Goal: Task Accomplishment & Management: Manage account settings

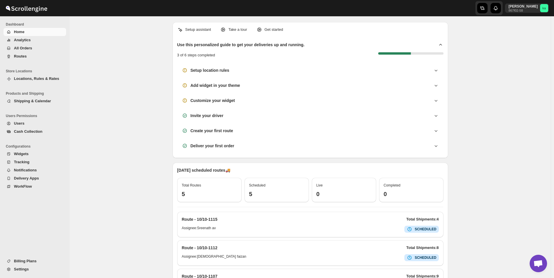
click at [23, 49] on span "All Orders" at bounding box center [23, 48] width 18 height 4
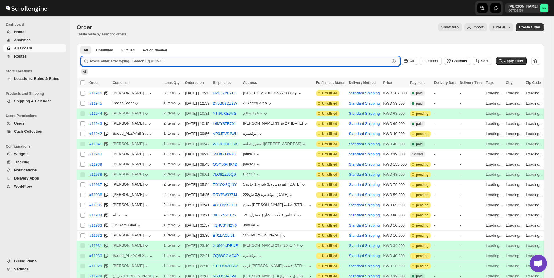
click at [154, 63] on input "text" at bounding box center [240, 61] width 300 height 9
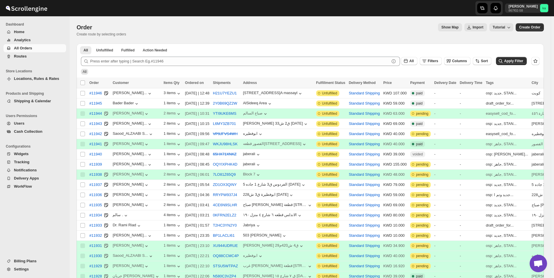
click at [40, 57] on span "Routes" at bounding box center [39, 56] width 51 height 6
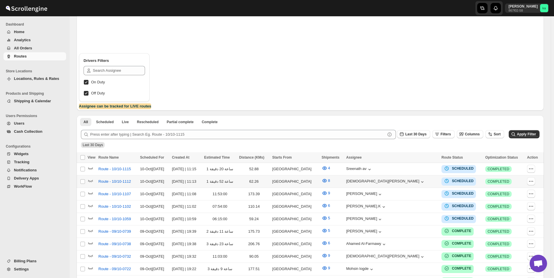
scroll to position [87, 0]
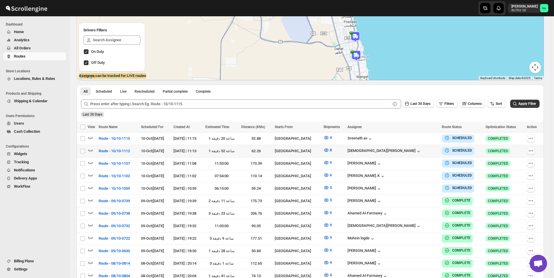
click at [533, 150] on icon "button" at bounding box center [531, 151] width 6 height 6
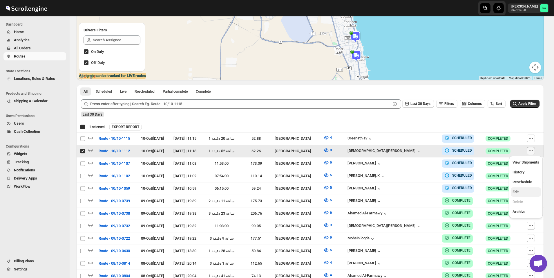
click at [518, 191] on span "Edit" at bounding box center [516, 192] width 6 height 4
checkbox input "false"
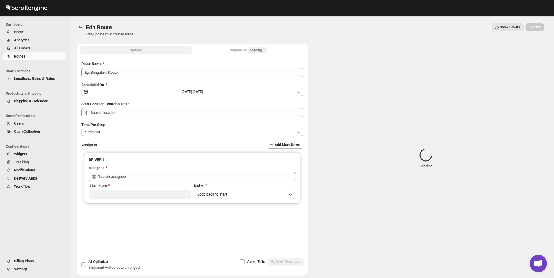
type input "Route - 10/10-1112"
type input "[GEOGRAPHIC_DATA]"
type input "[PERSON_NAME] ([EMAIL_ADDRESS][DOMAIN_NAME])"
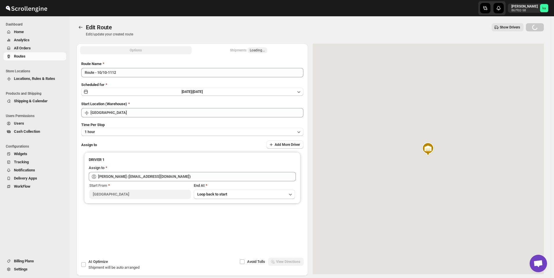
click at [243, 50] on div "Shipments Loading..." at bounding box center [248, 50] width 37 height 6
click at [243, 50] on div "Shipments 8" at bounding box center [249, 50] width 24 height 6
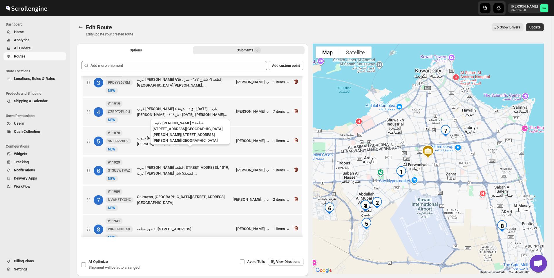
scroll to position [76, 0]
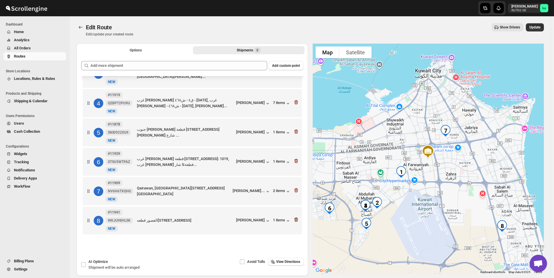
click at [297, 221] on icon "button" at bounding box center [296, 220] width 6 height 6
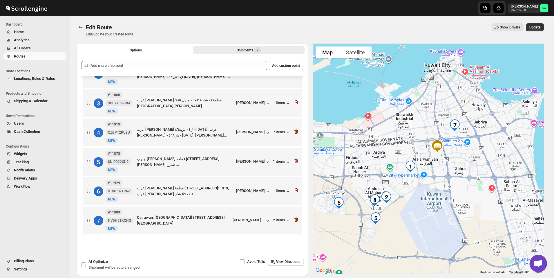
scroll to position [47, 0]
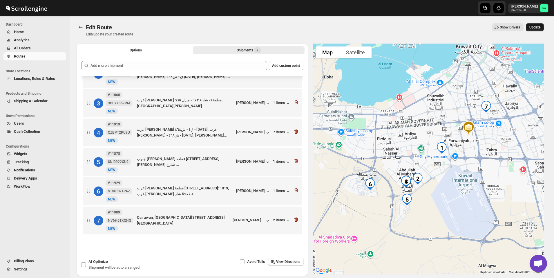
click at [540, 27] on span "Update" at bounding box center [535, 27] width 11 height 5
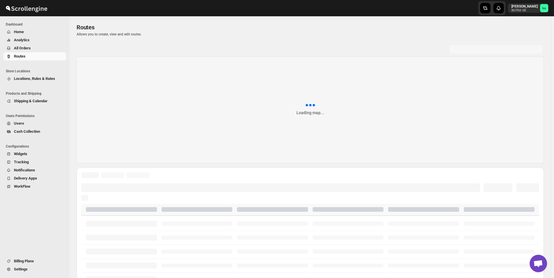
click at [32, 51] on button "All Orders" at bounding box center [34, 48] width 63 height 8
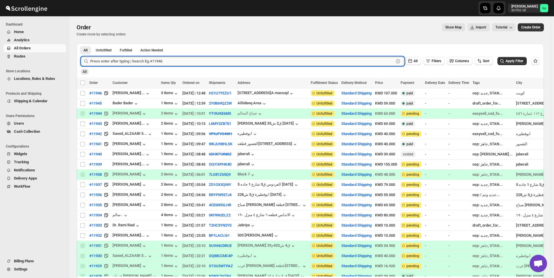
click at [147, 60] on input "text" at bounding box center [242, 61] width 304 height 9
type input "11941"
click at [81, 44] on button "Submit" at bounding box center [89, 47] width 17 height 6
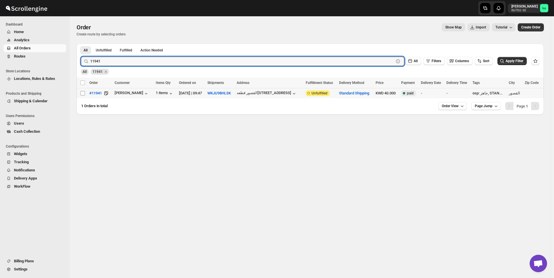
click at [84, 92] on input "Select order" at bounding box center [82, 93] width 5 height 5
checkbox input "true"
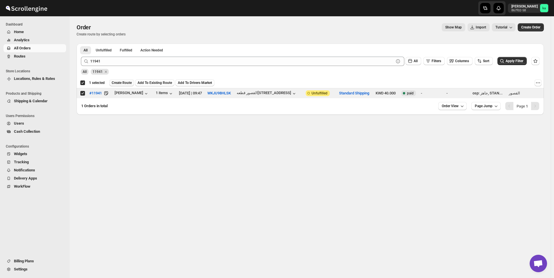
click at [129, 84] on span "Create Route" at bounding box center [122, 82] width 20 height 5
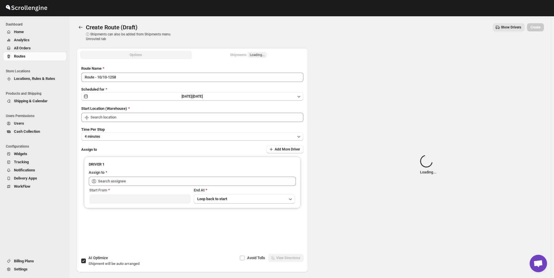
type input "[GEOGRAPHIC_DATA]"
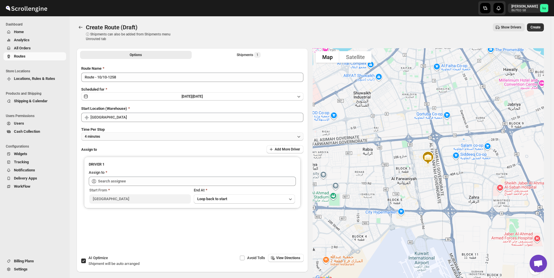
click at [157, 137] on button "4 minutes" at bounding box center [192, 136] width 222 height 8
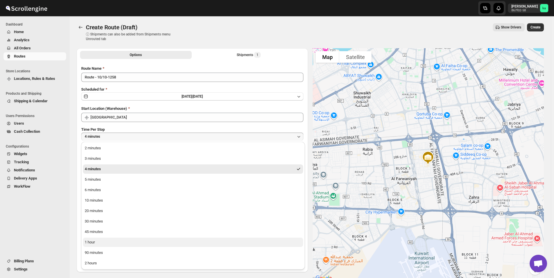
click at [130, 240] on button "1 hour" at bounding box center [193, 241] width 220 height 9
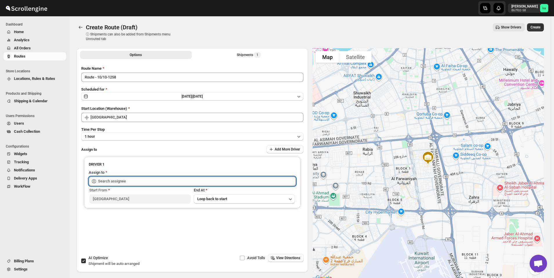
click at [131, 183] on input "text" at bounding box center [197, 180] width 198 height 9
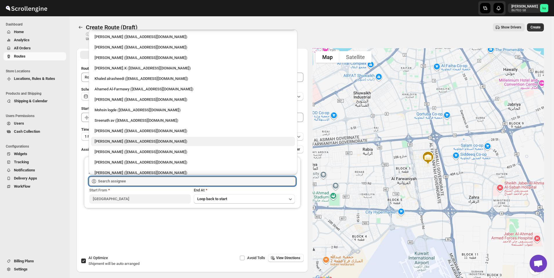
scroll to position [15, 0]
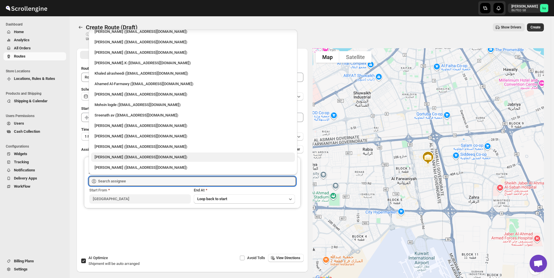
click at [137, 157] on div "[PERSON_NAME] ([EMAIL_ADDRESS][DOMAIN_NAME])" at bounding box center [193, 157] width 197 height 6
type input "[PERSON_NAME] ([EMAIL_ADDRESS][DOMAIN_NAME])"
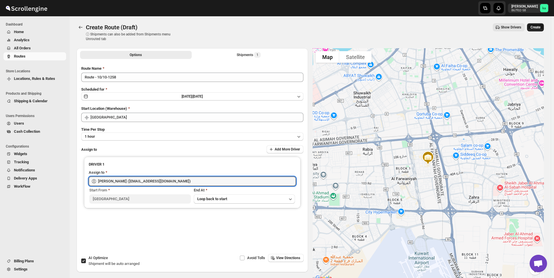
click at [541, 27] on span "Create" at bounding box center [536, 27] width 10 height 5
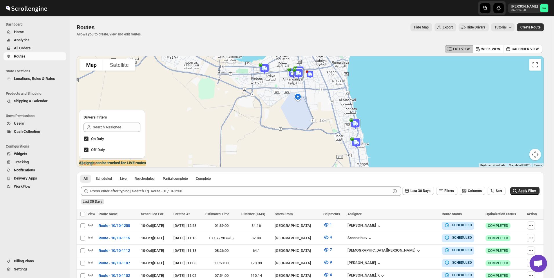
click at [18, 46] on span "All Orders" at bounding box center [22, 48] width 17 height 4
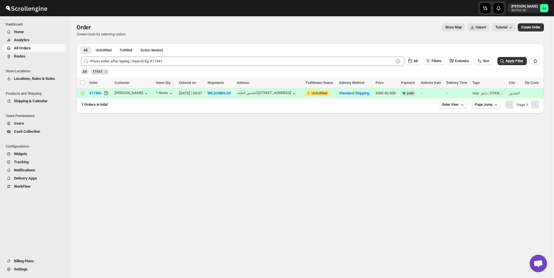
click at [38, 56] on span "Routes" at bounding box center [39, 56] width 51 height 6
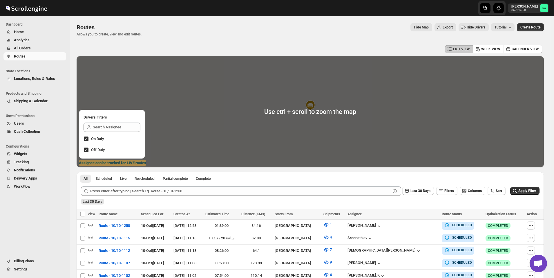
scroll to position [87, 0]
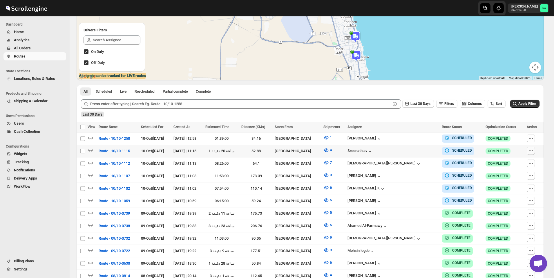
click at [535, 154] on button "button" at bounding box center [531, 151] width 8 height 8
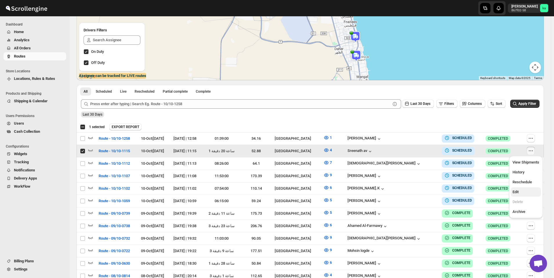
click at [515, 191] on span "Edit" at bounding box center [516, 192] width 6 height 4
checkbox input "false"
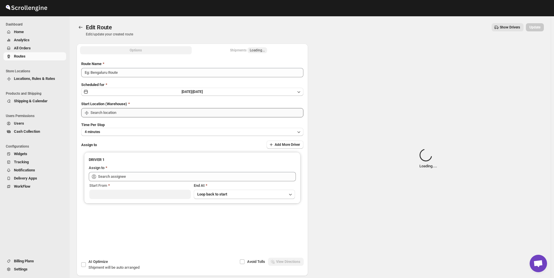
type input "Route - 10/10-1115"
type input "[GEOGRAPHIC_DATA]"
type input "Sreenath av ([EMAIL_ADDRESS][DOMAIN_NAME])"
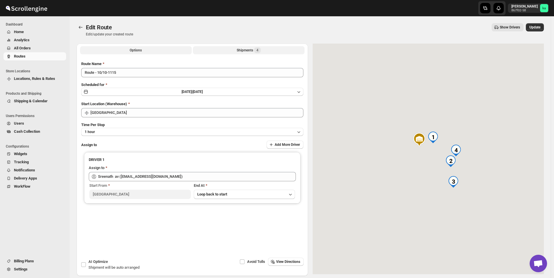
click at [240, 48] on div "Shipments 4" at bounding box center [249, 50] width 24 height 6
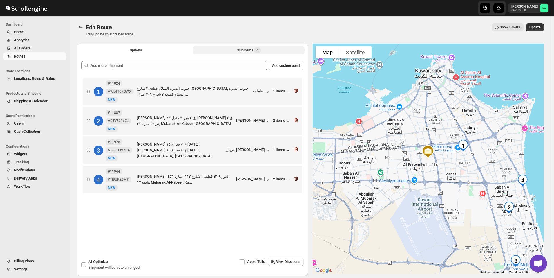
click at [298, 149] on icon "button" at bounding box center [296, 149] width 6 height 6
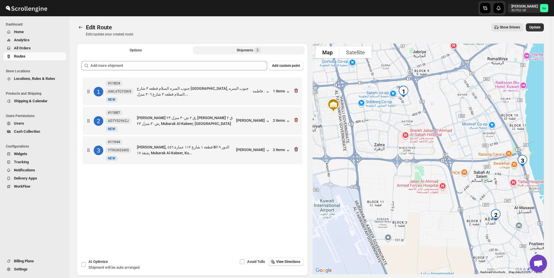
click at [297, 149] on icon "button" at bounding box center [296, 150] width 1 height 2
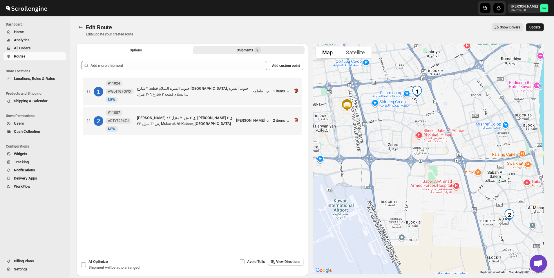
click at [541, 26] on span "Update" at bounding box center [535, 27] width 11 height 5
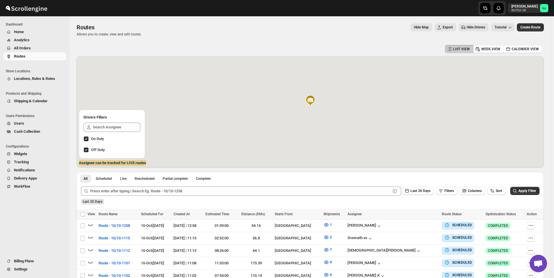
click at [22, 47] on span "All Orders" at bounding box center [22, 48] width 17 height 4
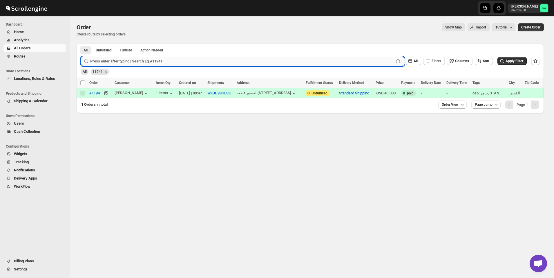
click at [120, 61] on input "text" at bounding box center [242, 61] width 304 height 9
click at [146, 62] on input "text" at bounding box center [242, 61] width 304 height 9
paste input "11928"
type input "11928"
click at [81, 44] on button "Submit" at bounding box center [89, 47] width 17 height 6
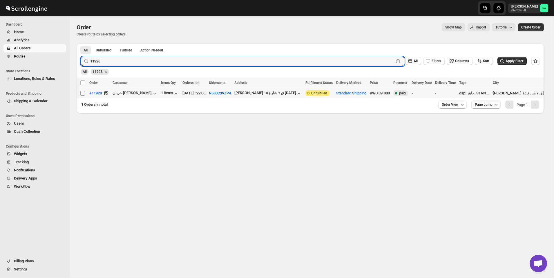
click at [84, 93] on input "Select order" at bounding box center [82, 93] width 5 height 5
checkbox input "true"
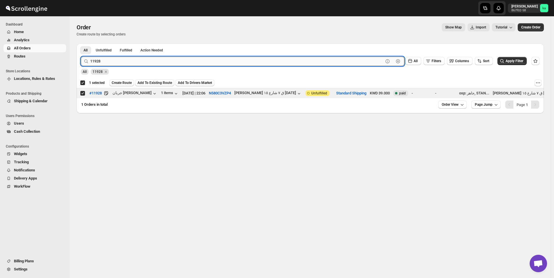
click at [165, 62] on input "11928" at bounding box center [236, 61] width 293 height 9
paste input "44"
type input "11944"
click at [81, 44] on button "Submit" at bounding box center [89, 47] width 17 height 6
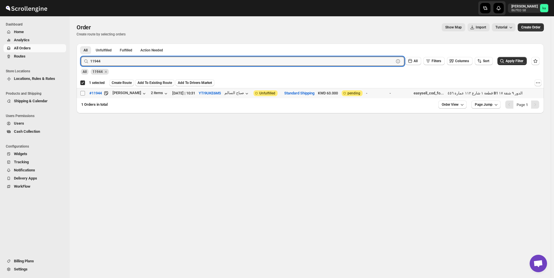
click at [84, 91] on span at bounding box center [82, 93] width 5 height 5
click at [84, 91] on input "Select order" at bounding box center [82, 93] width 5 height 5
checkbox input "false"
checkbox input "true"
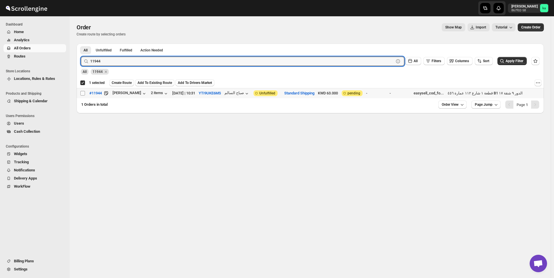
checkbox input "true"
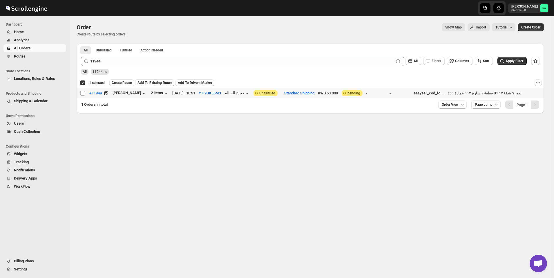
click at [79, 93] on td "Select order" at bounding box center [82, 93] width 11 height 10
checkbox input "false"
checkbox input "true"
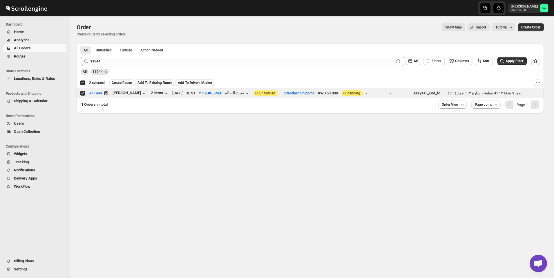
click at [152, 82] on span "Add To Existing Route" at bounding box center [155, 82] width 35 height 5
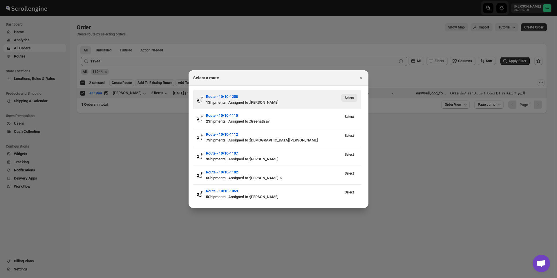
click at [350, 99] on span "Select" at bounding box center [349, 97] width 9 height 5
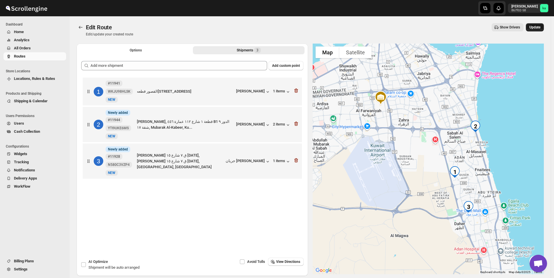
click at [539, 28] on span "Update" at bounding box center [535, 27] width 11 height 5
